Goal: Transaction & Acquisition: Purchase product/service

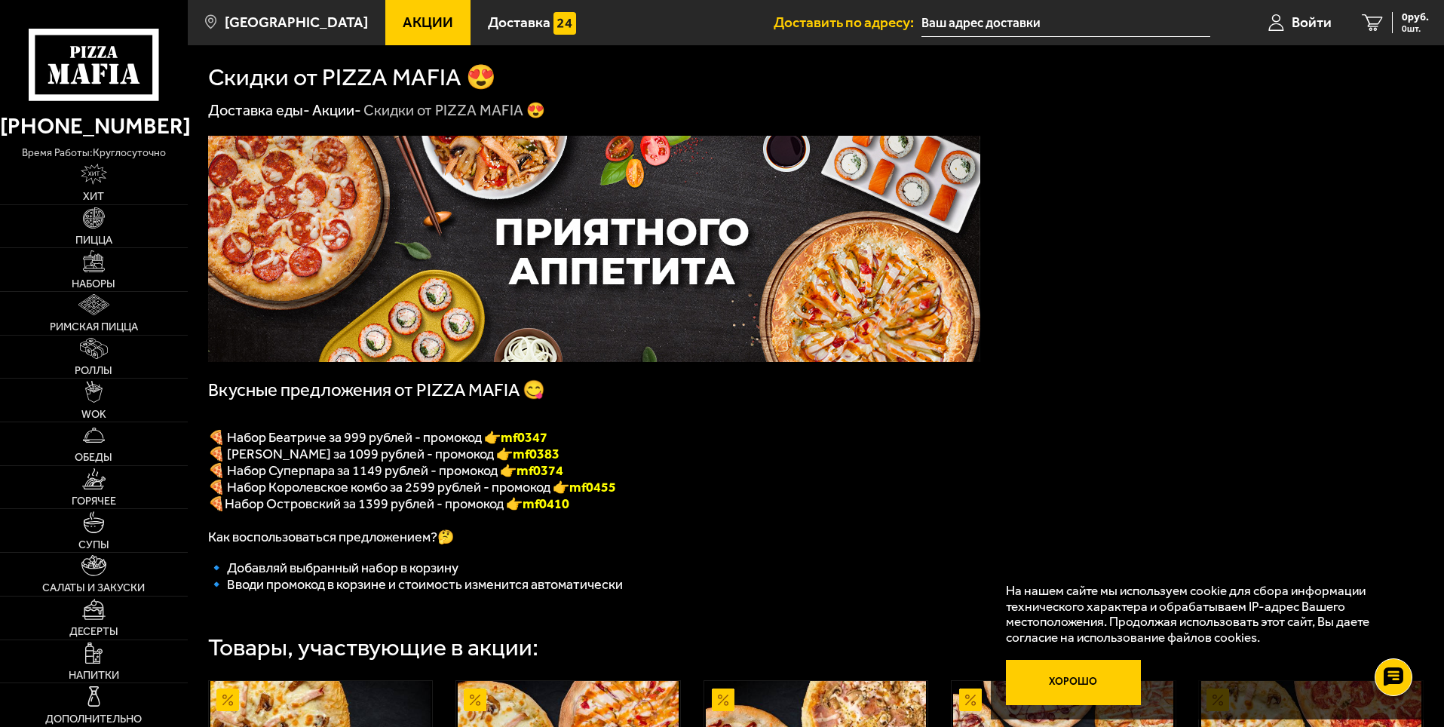
click at [1081, 673] on button "Хорошо" at bounding box center [1074, 682] width 136 height 45
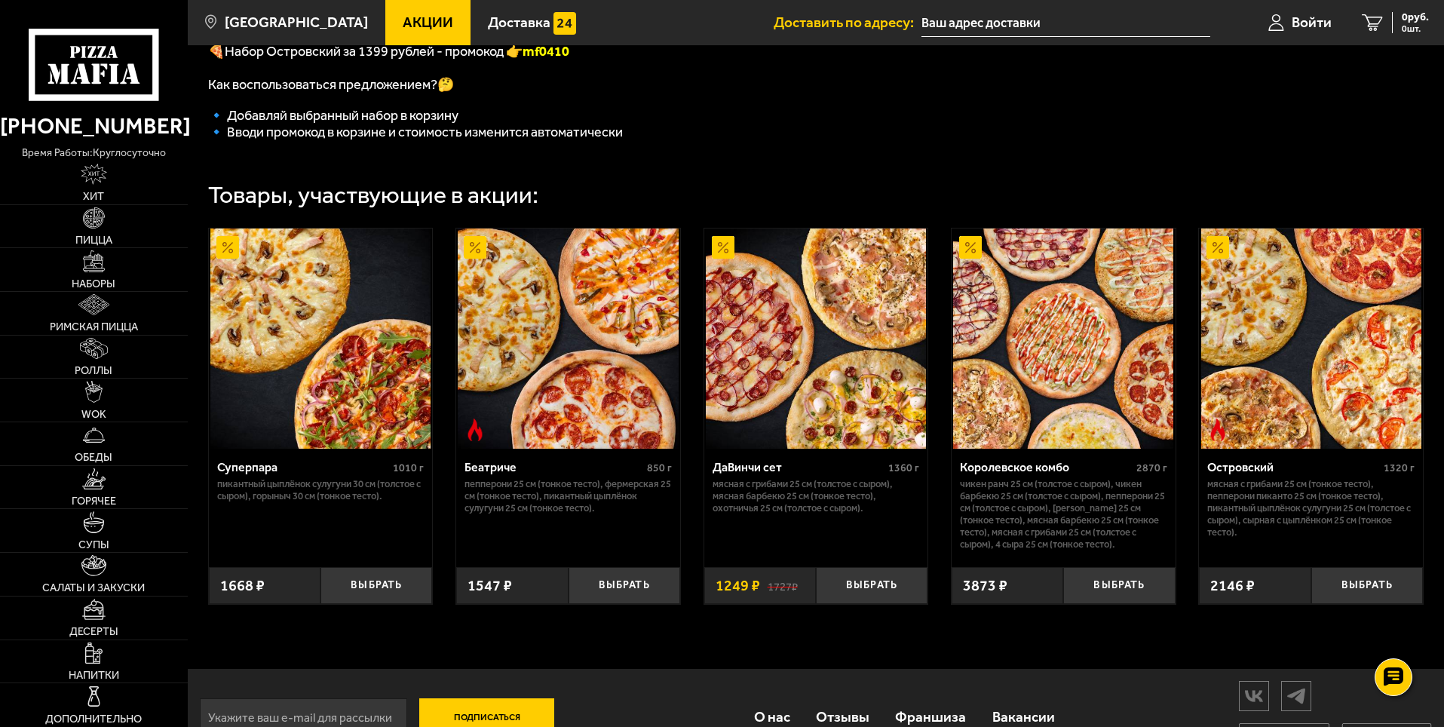
scroll to position [509, 0]
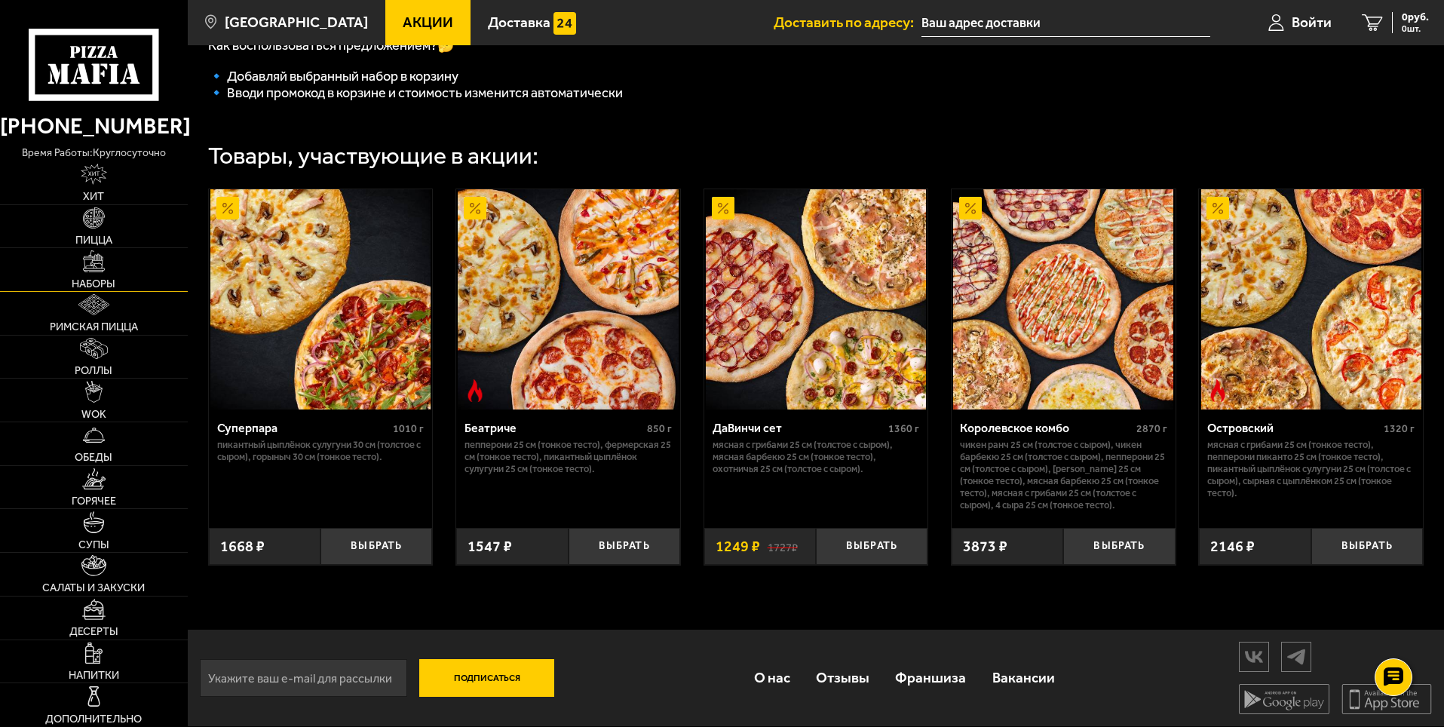
click at [86, 274] on link "Наборы" at bounding box center [94, 269] width 188 height 43
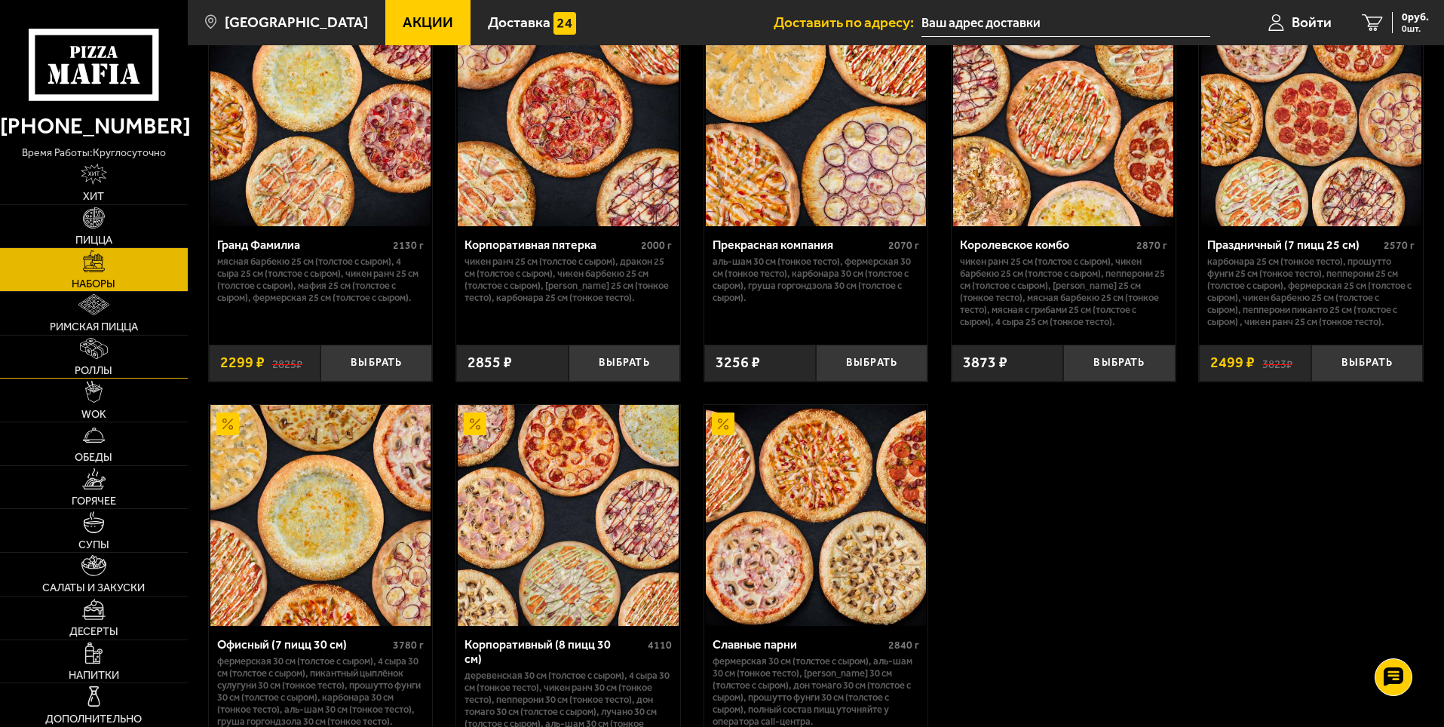
scroll to position [2111, 0]
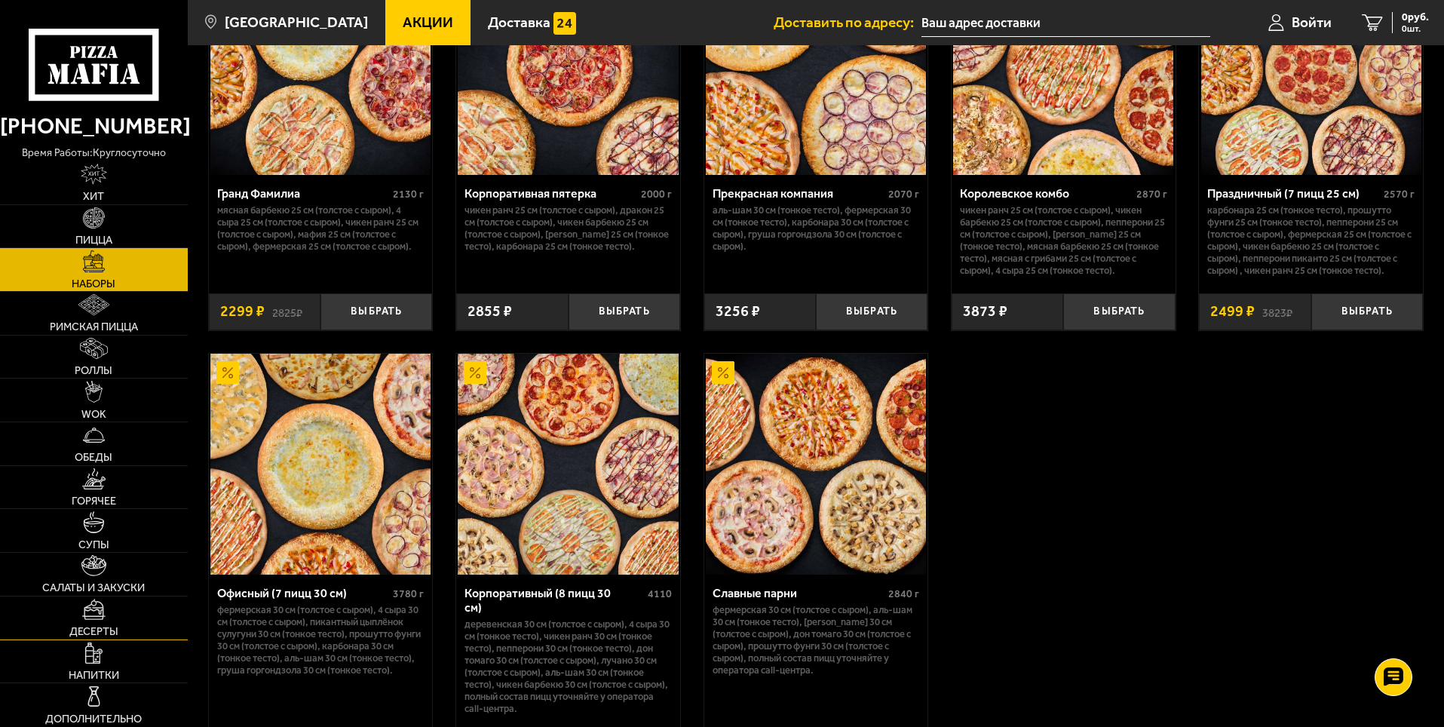
click at [94, 605] on img at bounding box center [94, 609] width 24 height 21
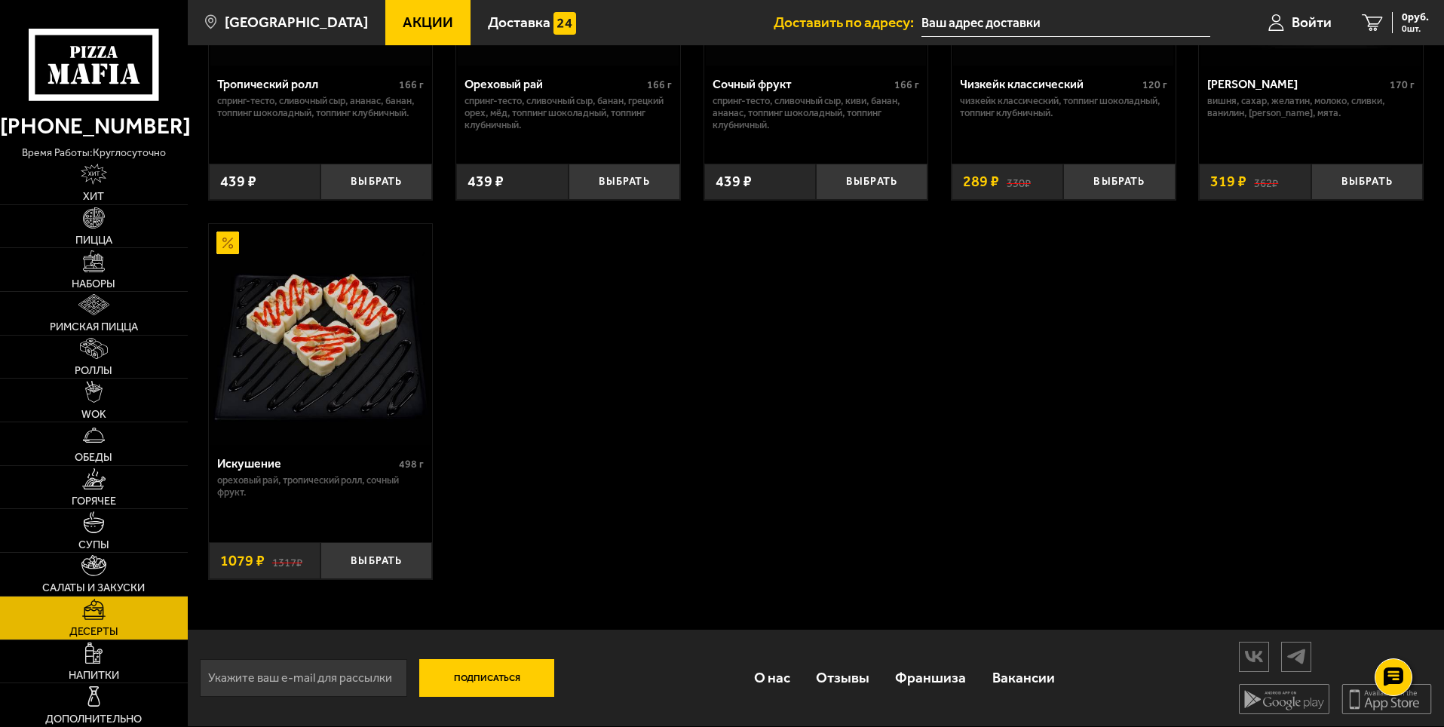
scroll to position [679, 0]
click at [96, 178] on img at bounding box center [94, 174] width 26 height 21
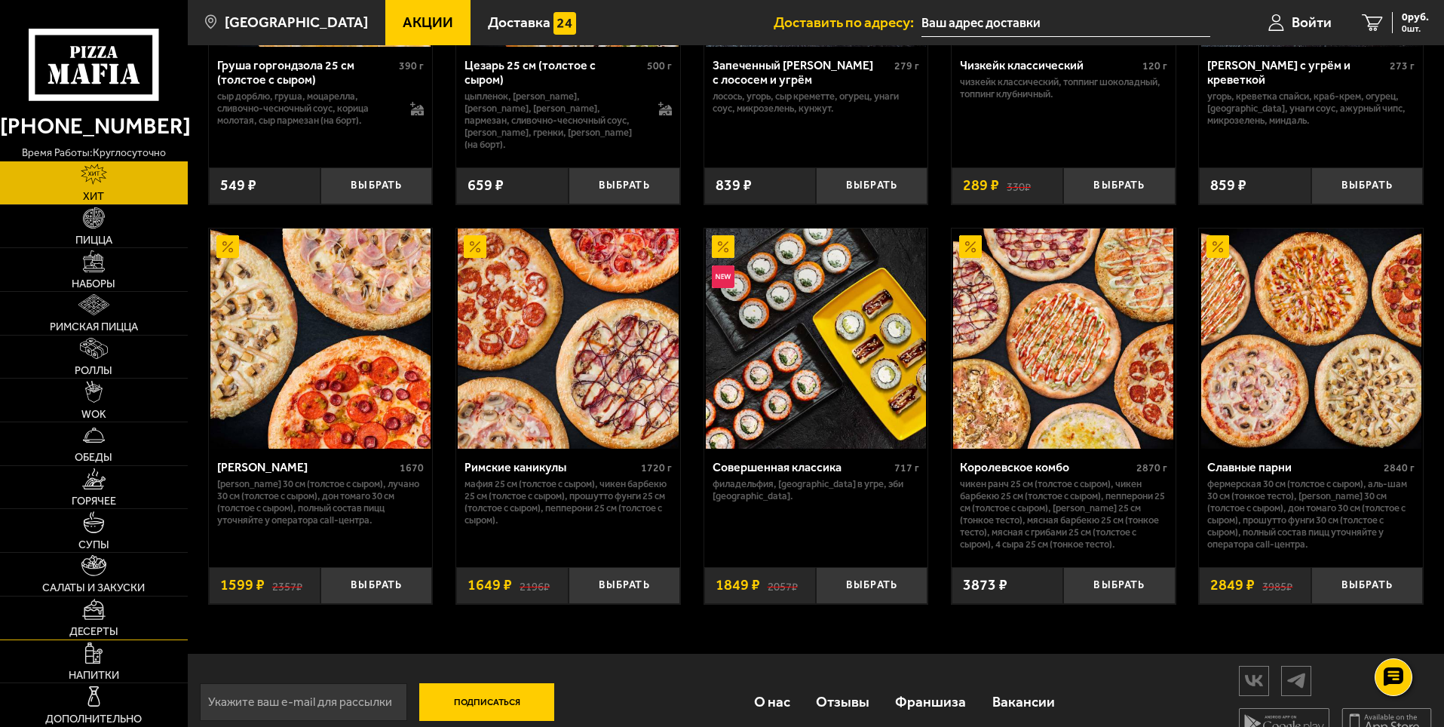
scroll to position [747, 0]
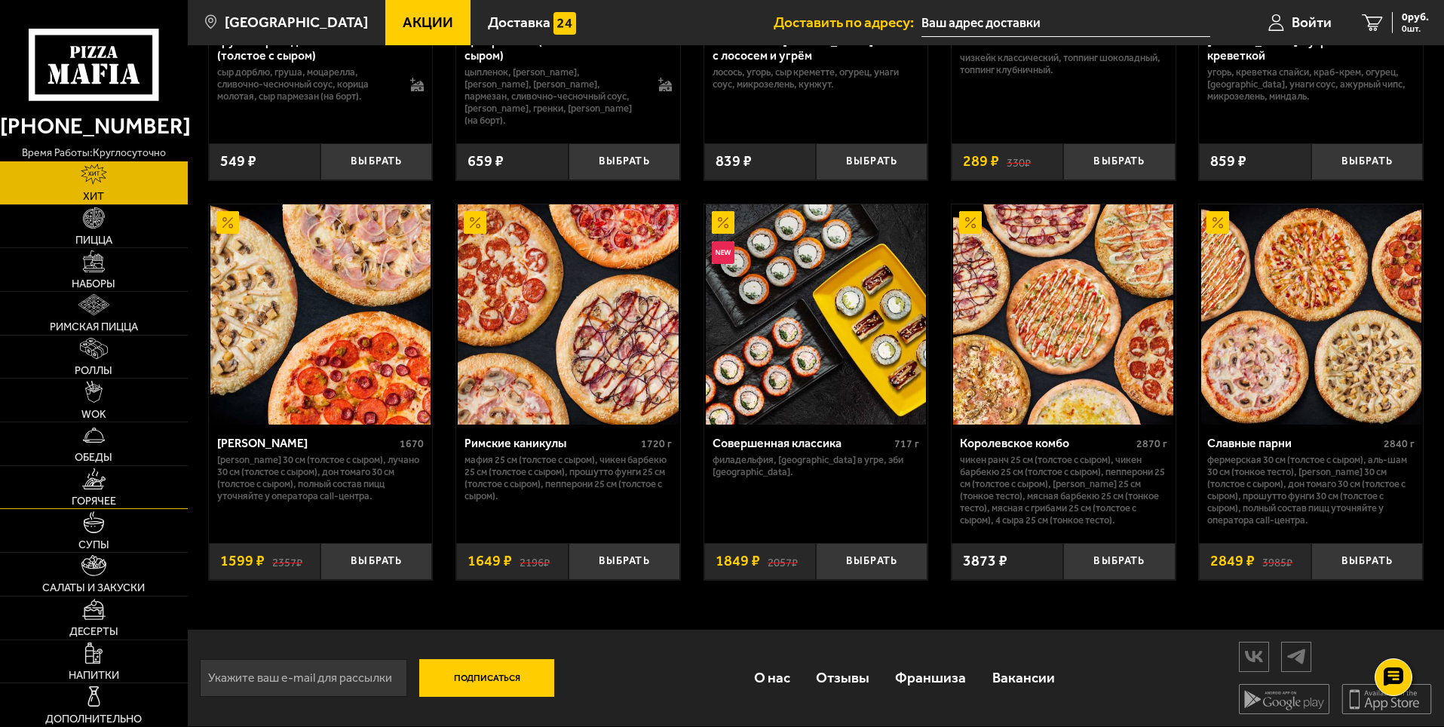
click at [104, 485] on img at bounding box center [94, 478] width 24 height 21
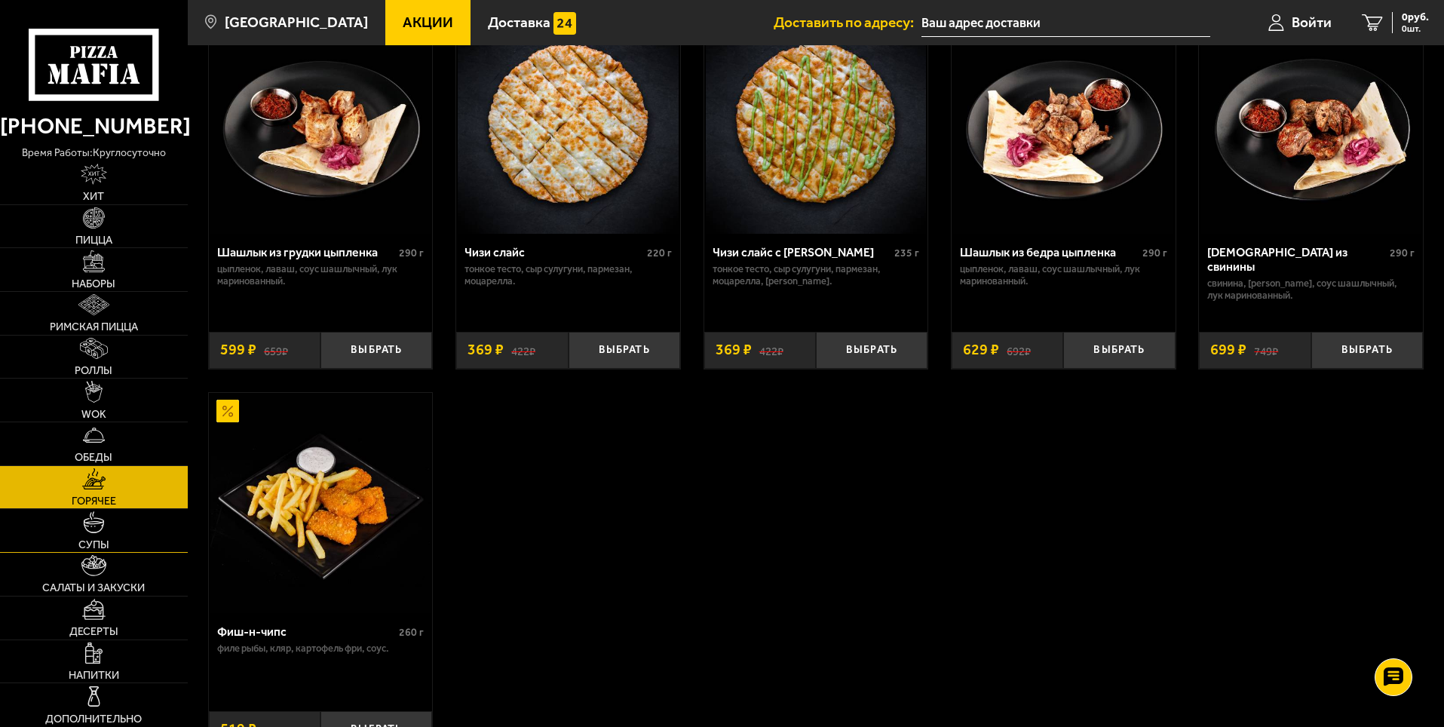
scroll to position [980, 0]
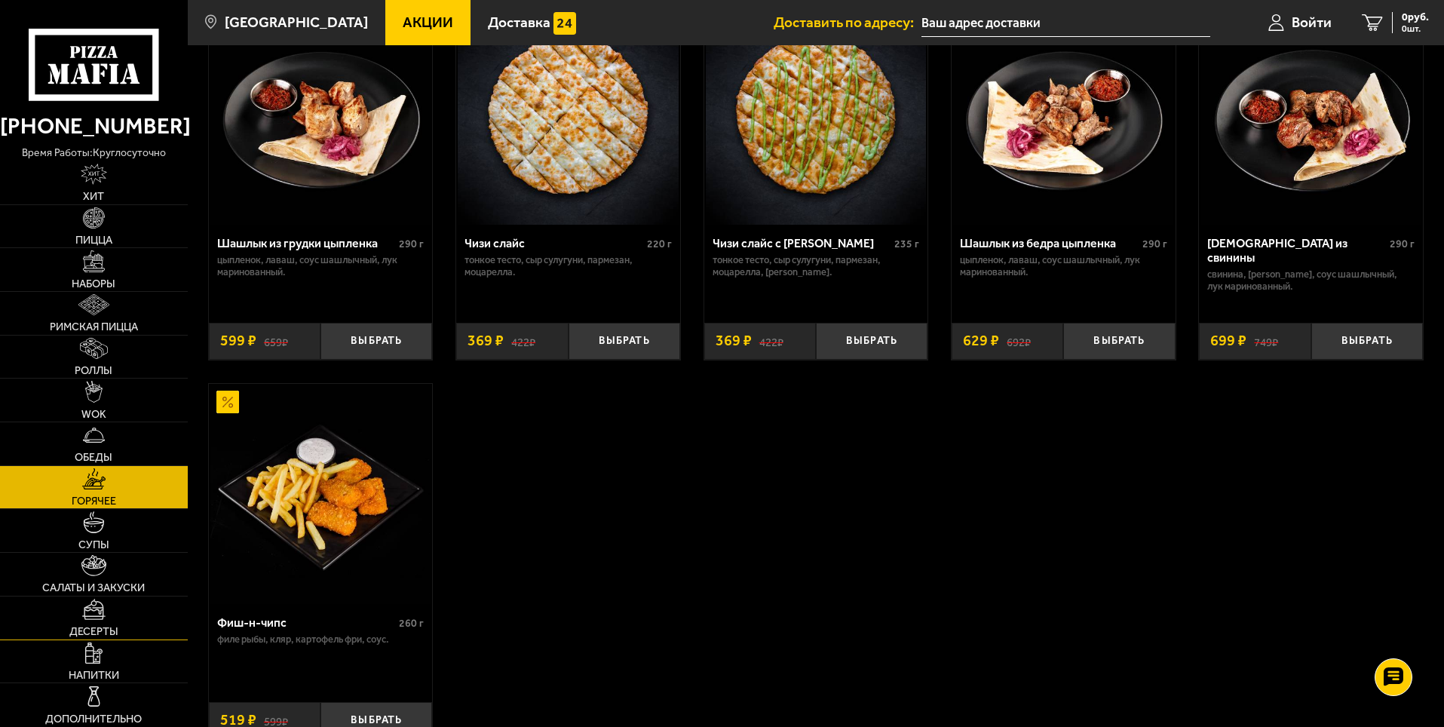
click at [106, 602] on link "Десерты" at bounding box center [94, 617] width 188 height 43
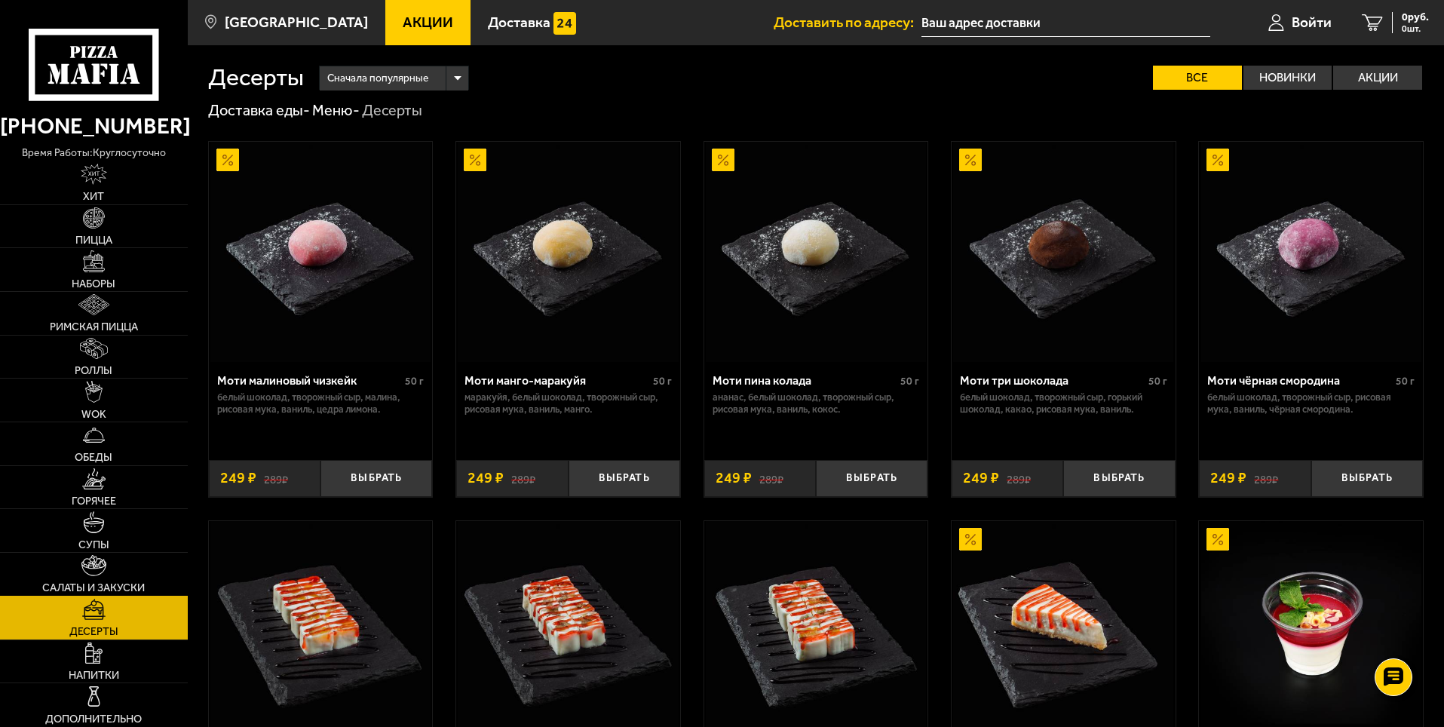
click at [108, 563] on link "Салаты и закуски" at bounding box center [94, 574] width 188 height 43
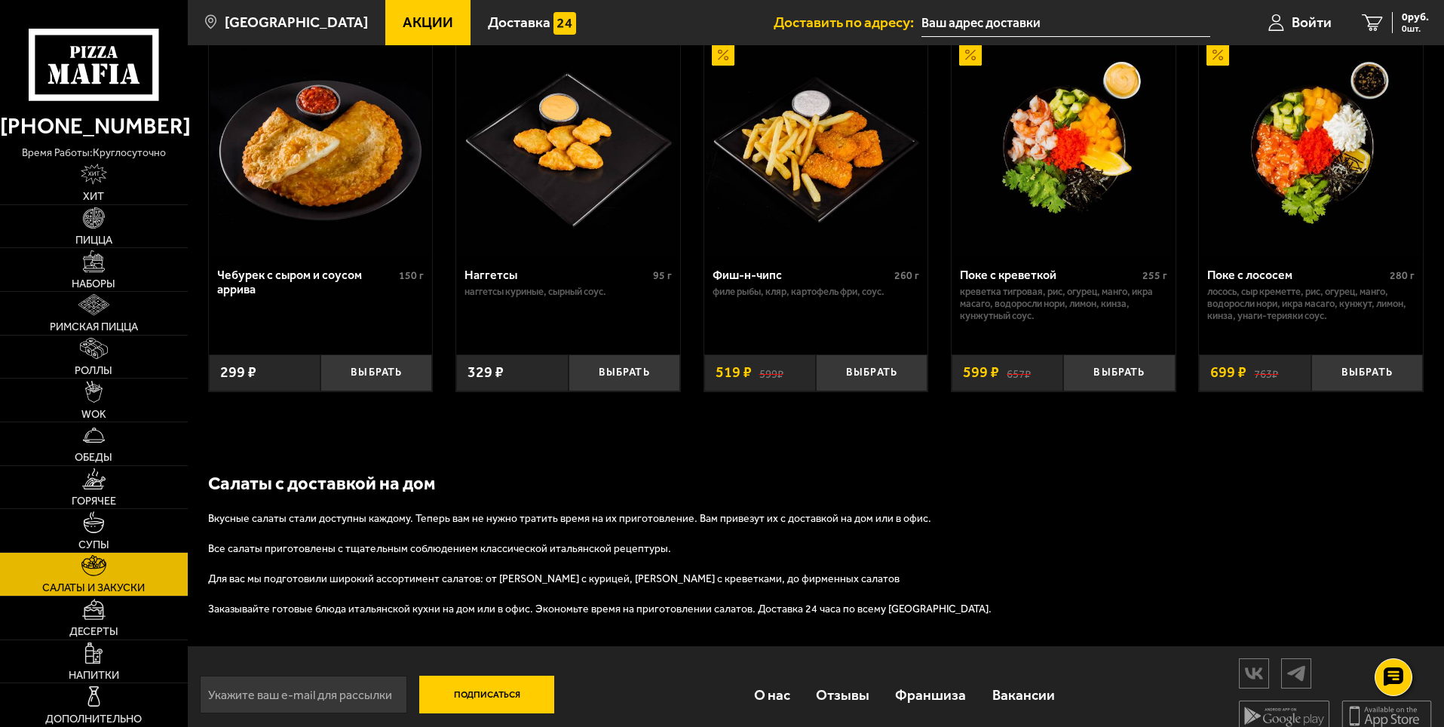
scroll to position [969, 0]
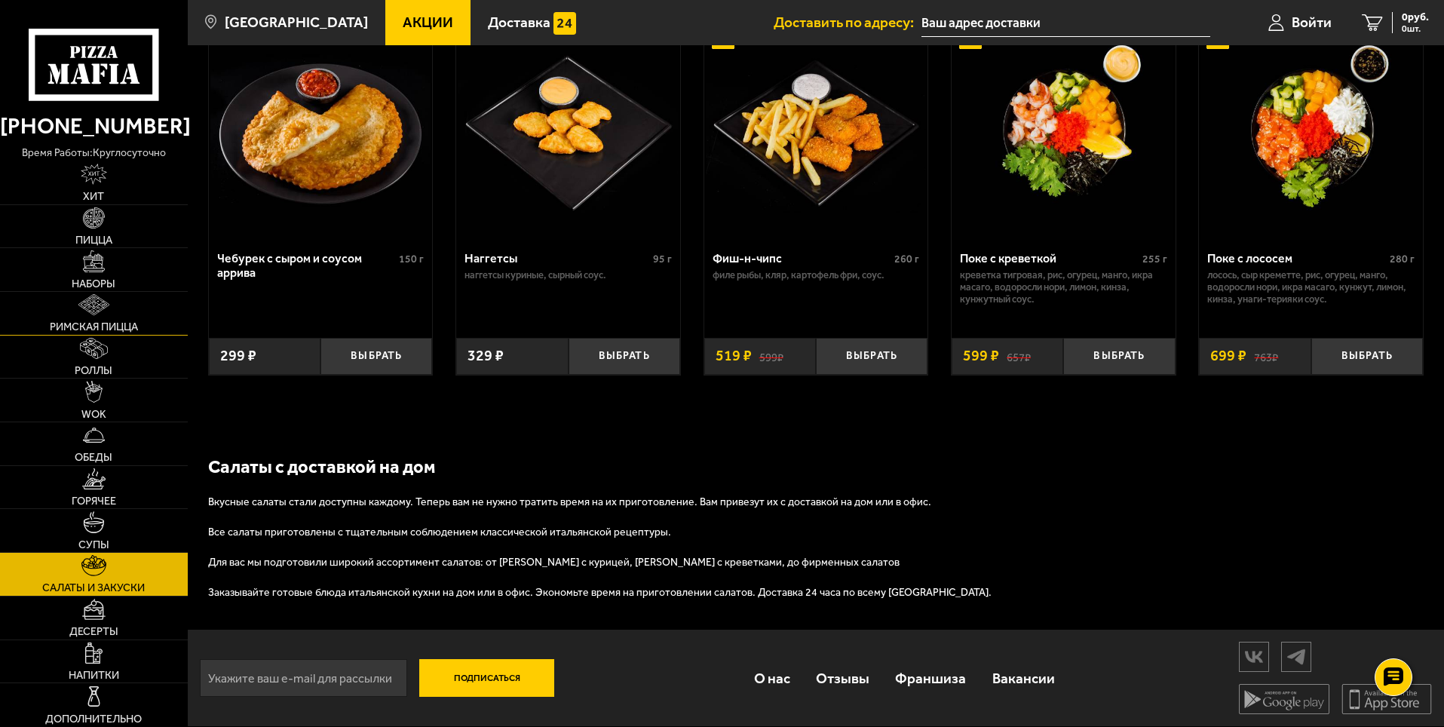
click at [97, 316] on link "Римская пицца" at bounding box center [94, 313] width 188 height 43
